Goal: Complete application form

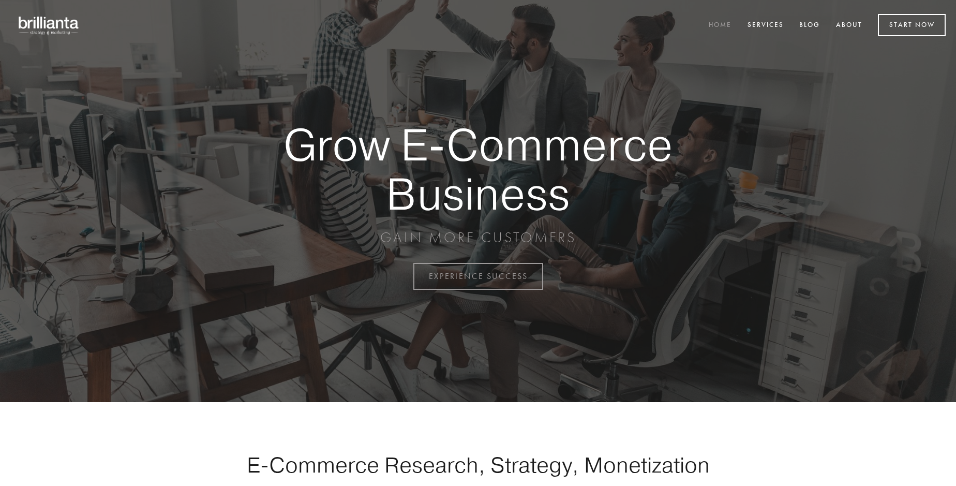
scroll to position [2712, 0]
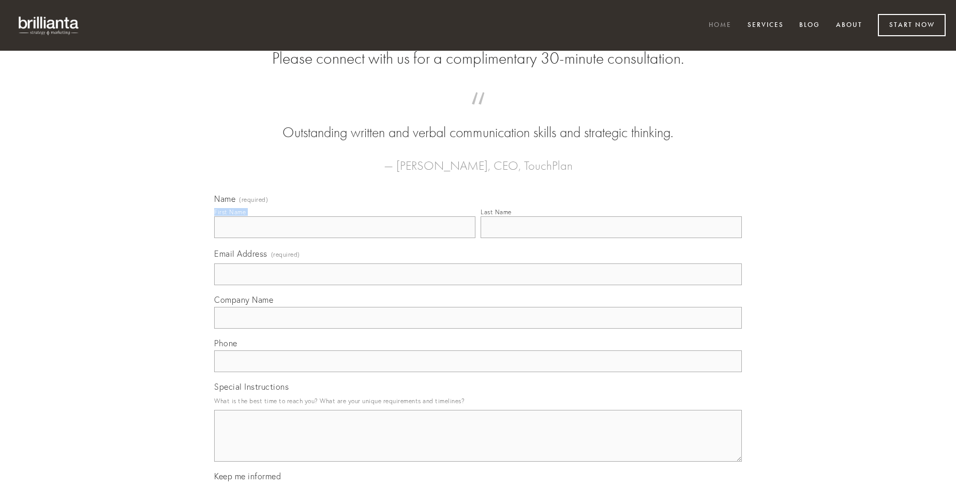
type input "[PERSON_NAME]"
click at [611, 238] on input "Last Name" at bounding box center [611, 227] width 261 height 22
type input "[PERSON_NAME]"
click at [478, 285] on input "Email Address (required)" at bounding box center [478, 274] width 528 height 22
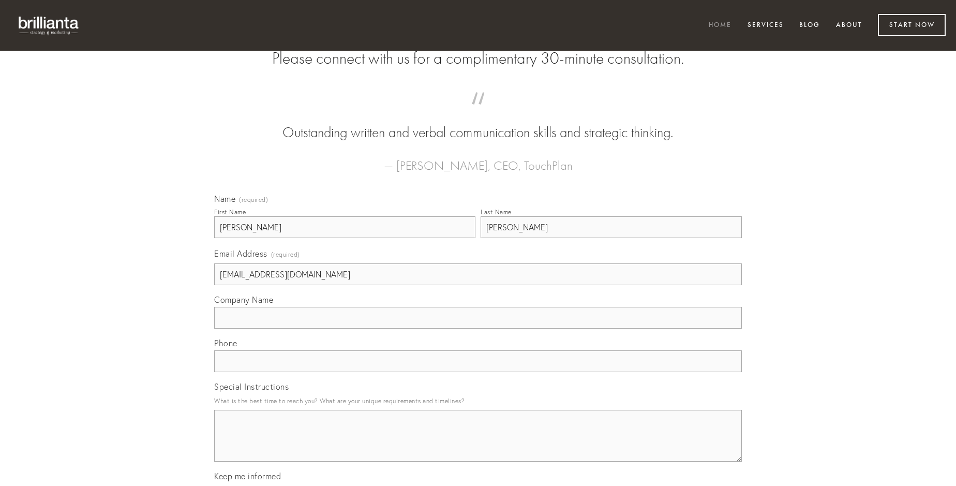
type input "[EMAIL_ADDRESS][DOMAIN_NAME]"
click at [478, 329] on input "Company Name" at bounding box center [478, 318] width 528 height 22
type input "temperantia"
click at [478, 372] on input "text" at bounding box center [478, 361] width 528 height 22
click at [478, 445] on textarea "Special Instructions" at bounding box center [478, 436] width 528 height 52
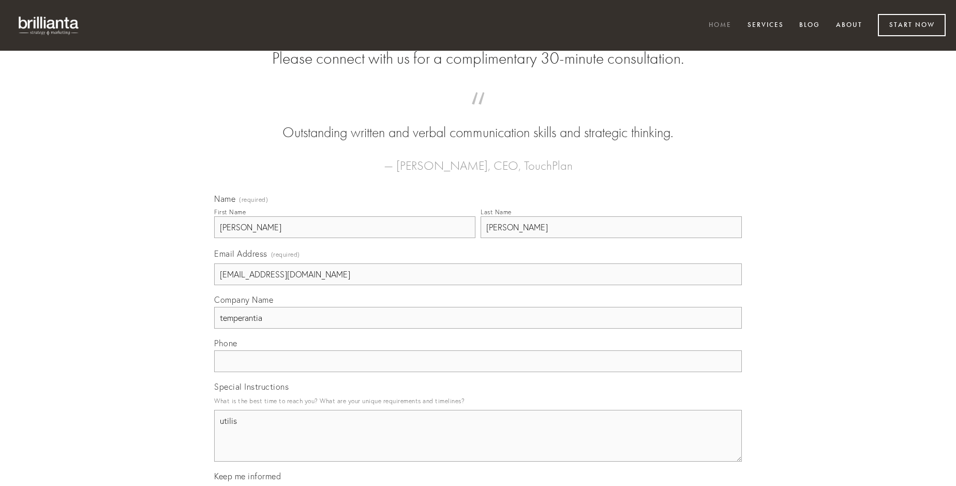
type textarea "utilis"
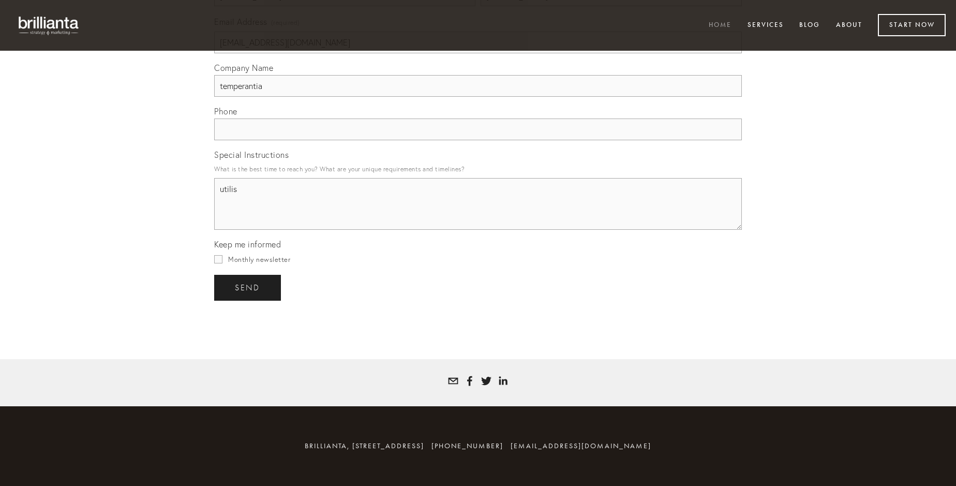
click at [248, 287] on span "send" at bounding box center [247, 287] width 25 height 9
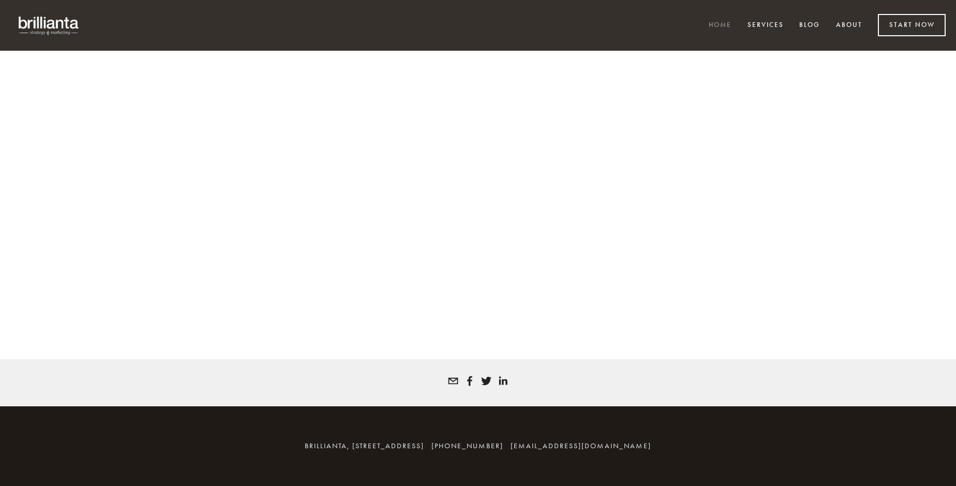
scroll to position [2698, 0]
